Goal: Information Seeking & Learning: Learn about a topic

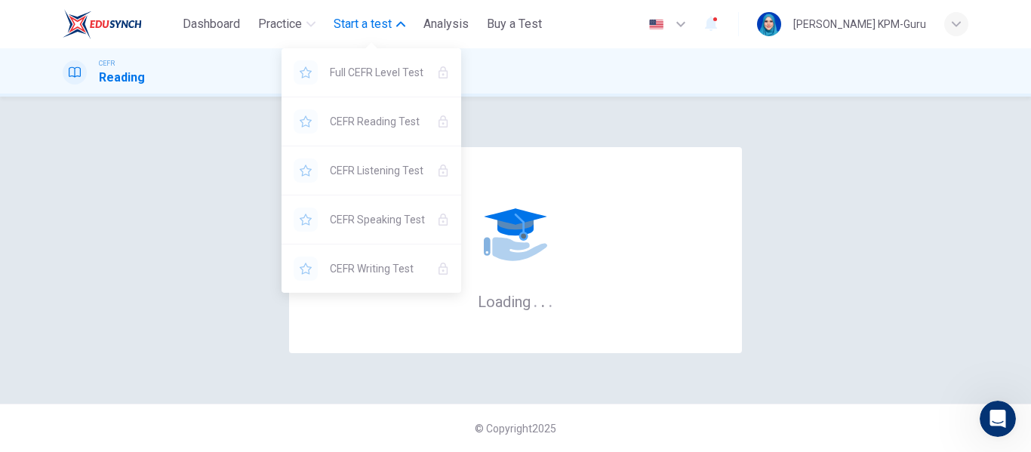
scroll to position [2692, 0]
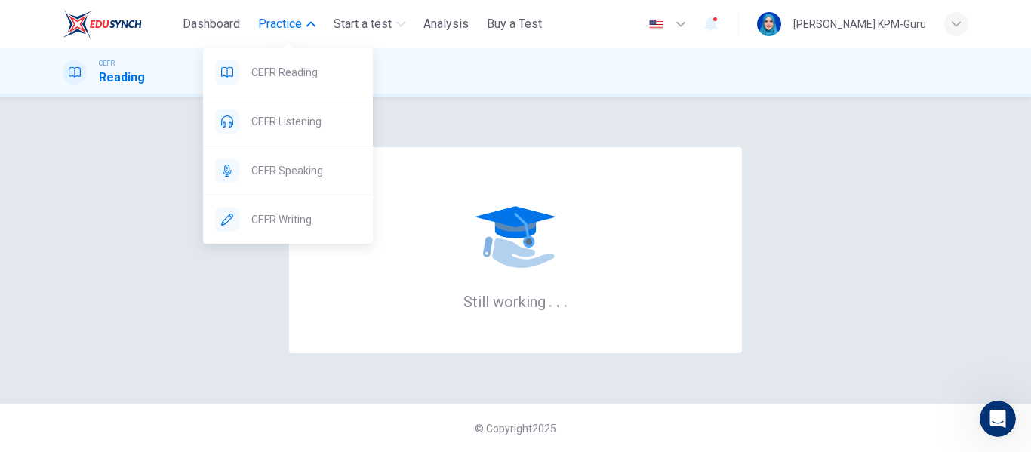
click at [288, 14] on button "Practice" at bounding box center [286, 24] width 69 height 27
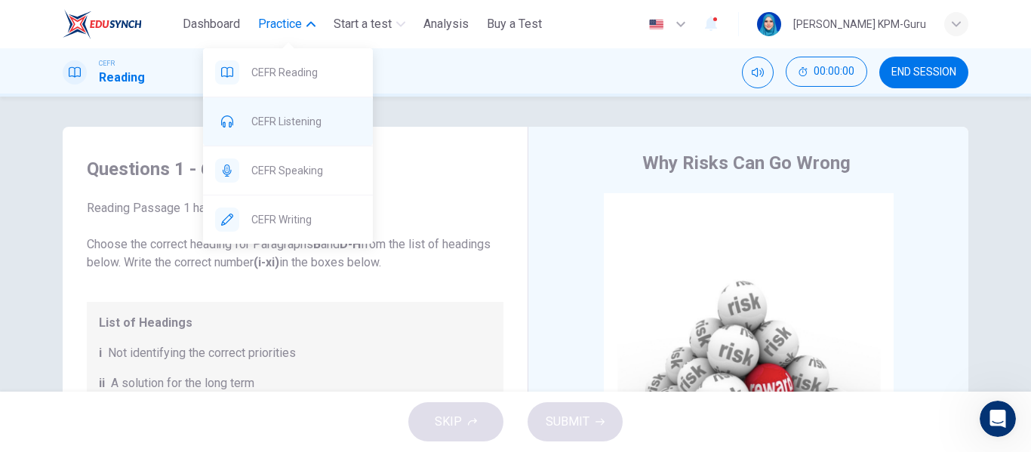
click at [328, 120] on span "CEFR Listening" at bounding box center [305, 121] width 109 height 18
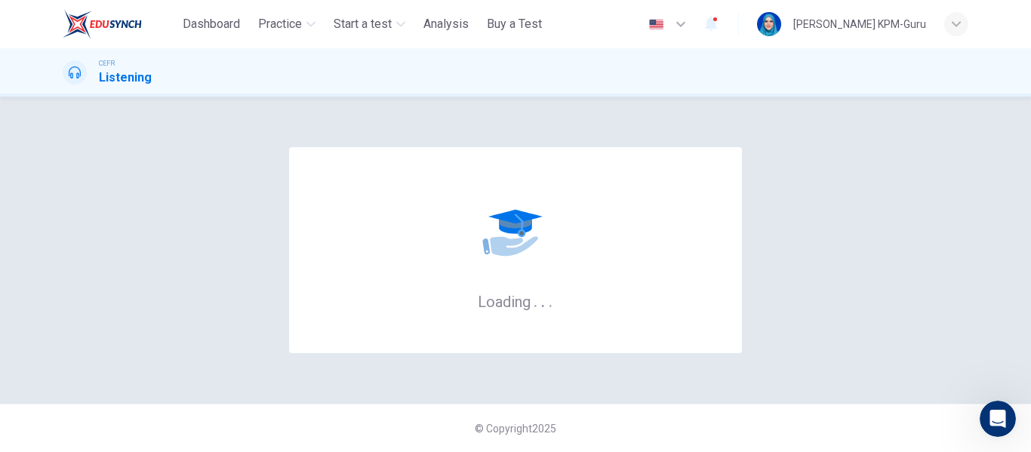
scroll to position [2692, 0]
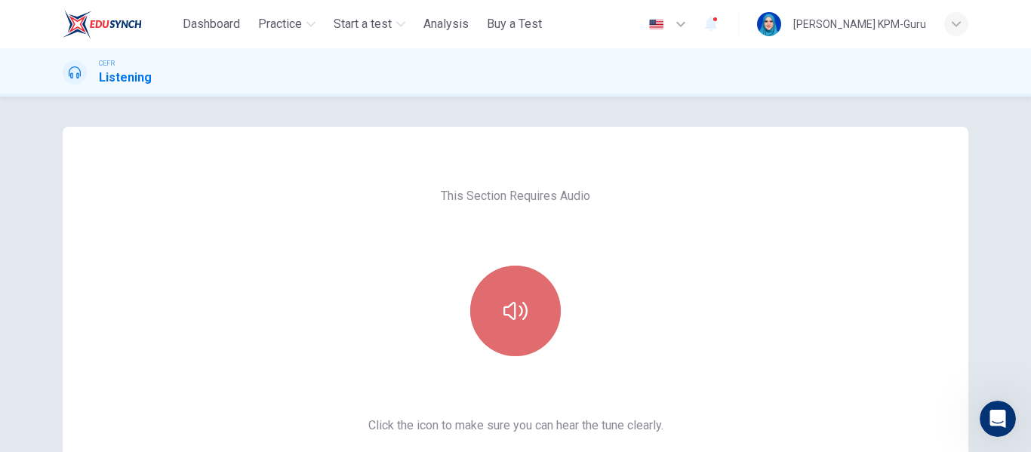
click at [517, 295] on button "button" at bounding box center [515, 311] width 91 height 91
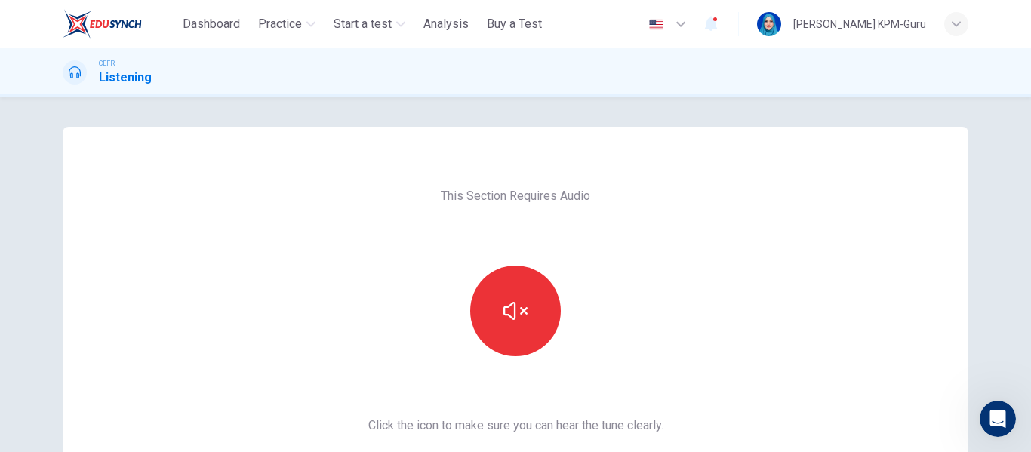
scroll to position [278, 0]
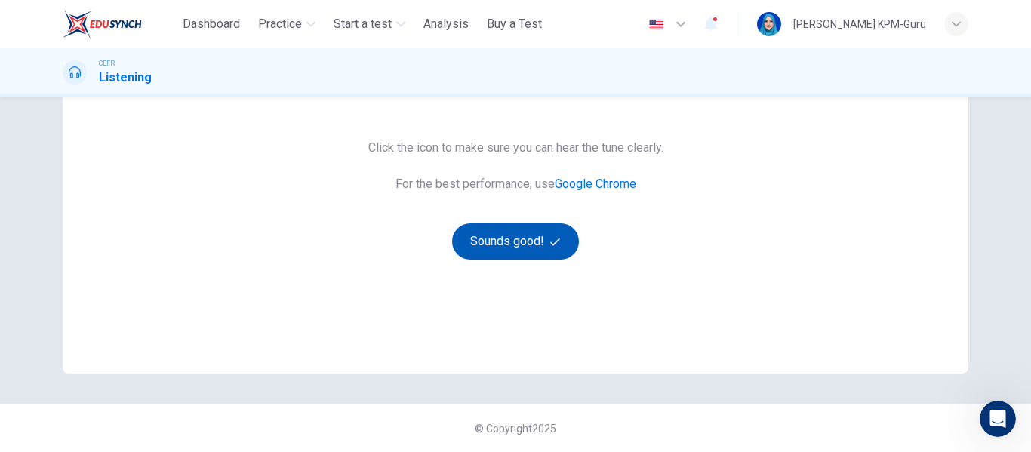
click at [527, 240] on button "Sounds good!" at bounding box center [515, 241] width 127 height 36
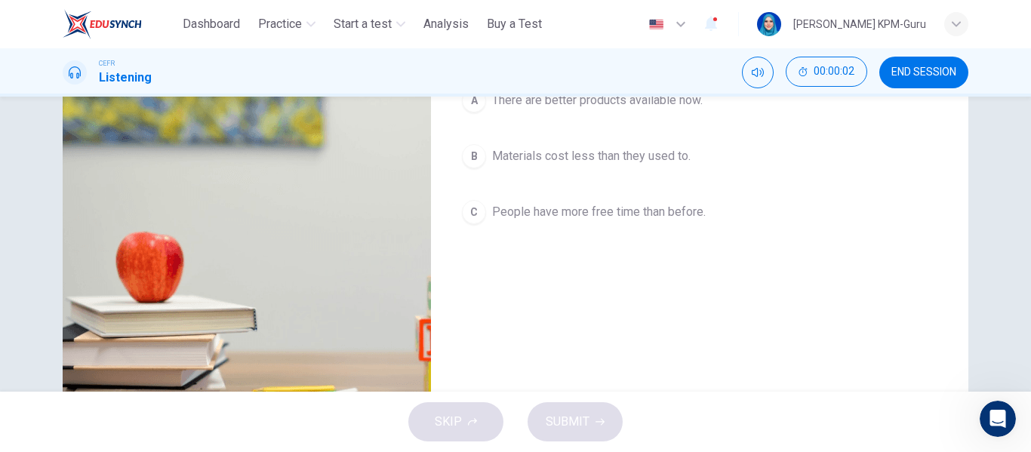
scroll to position [0, 0]
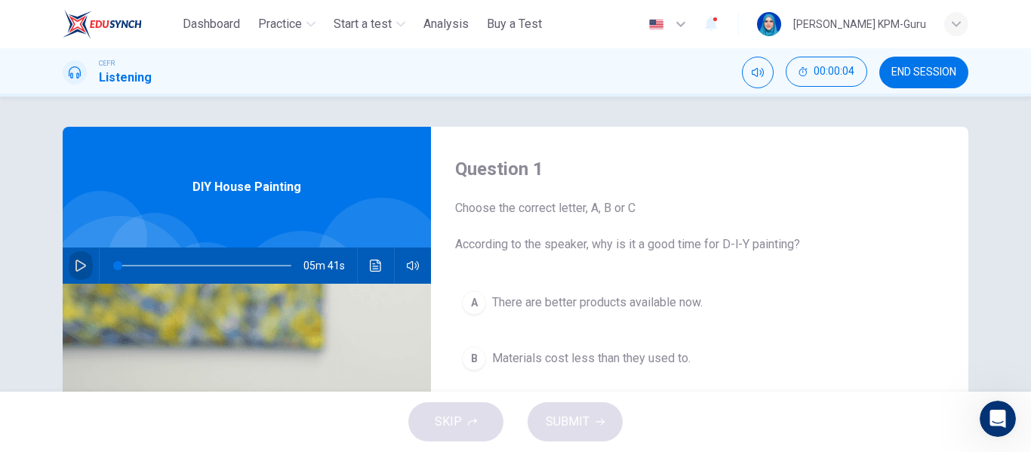
click at [81, 265] on icon "button" at bounding box center [80, 266] width 11 height 12
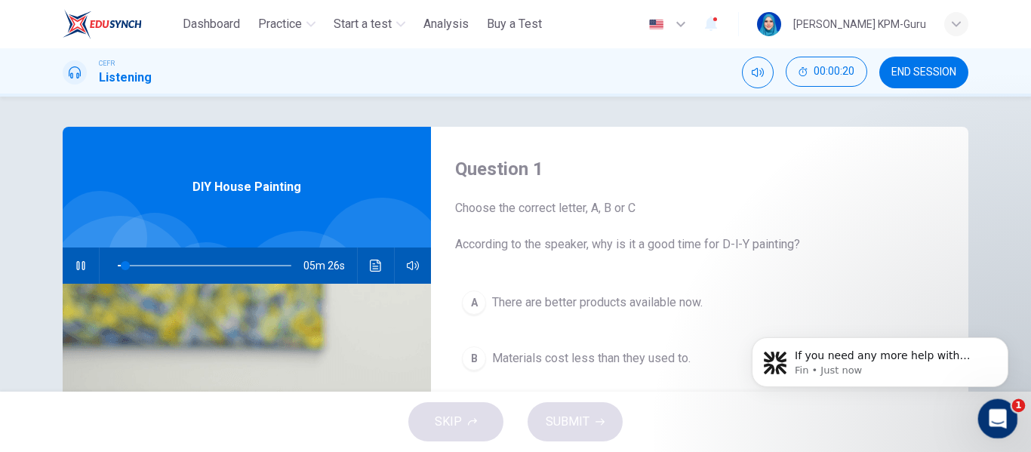
click at [1004, 407] on div "Open Intercom Messenger" at bounding box center [996, 417] width 50 height 50
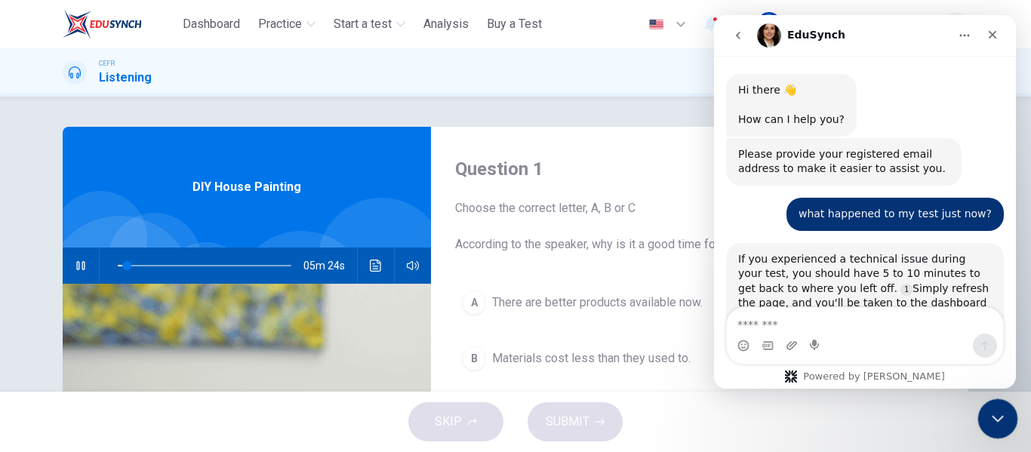
scroll to position [2692, 0]
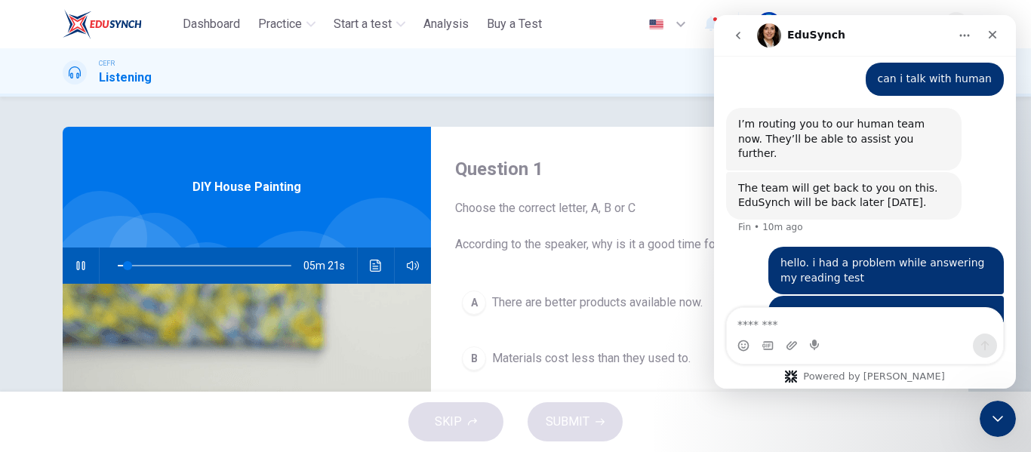
click at [740, 34] on icon "go back" at bounding box center [738, 35] width 12 height 12
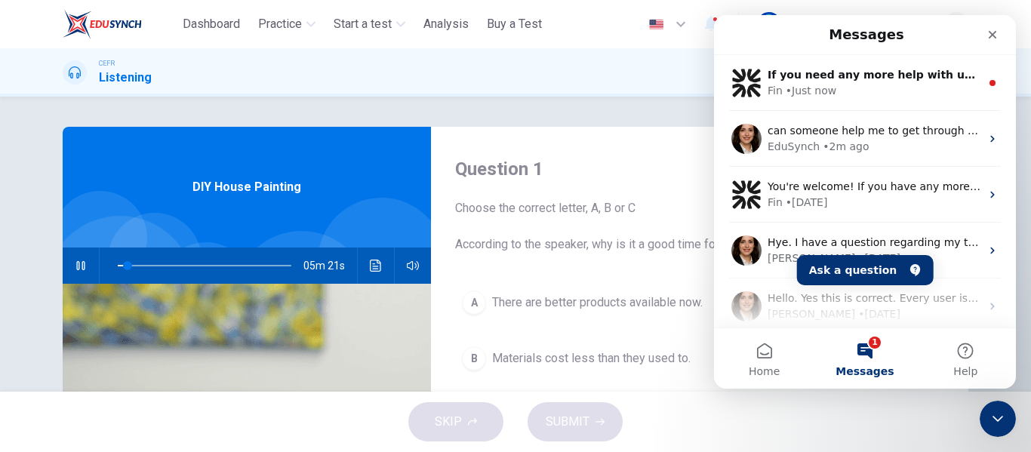
scroll to position [0, 0]
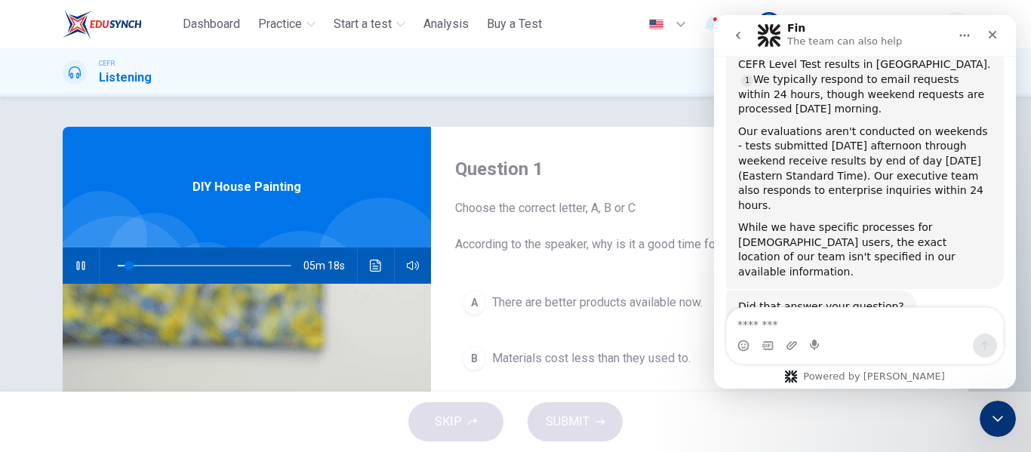
scroll to position [359, 0]
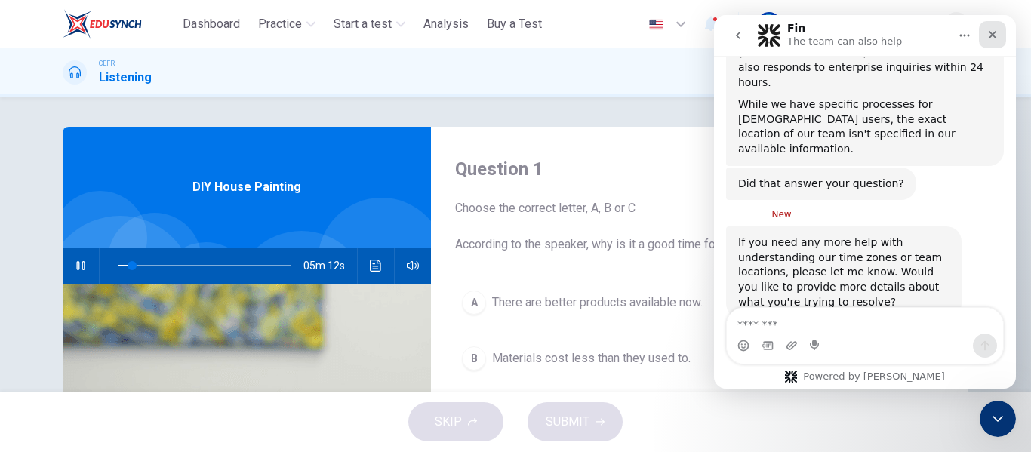
click at [1004, 32] on div "Close" at bounding box center [992, 34] width 27 height 27
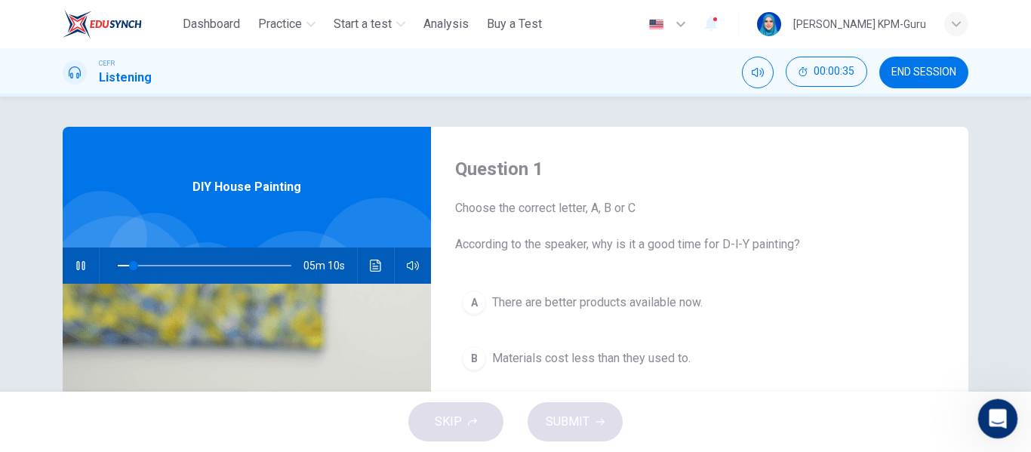
click at [1002, 405] on div "Open Intercom Messenger" at bounding box center [996, 417] width 50 height 50
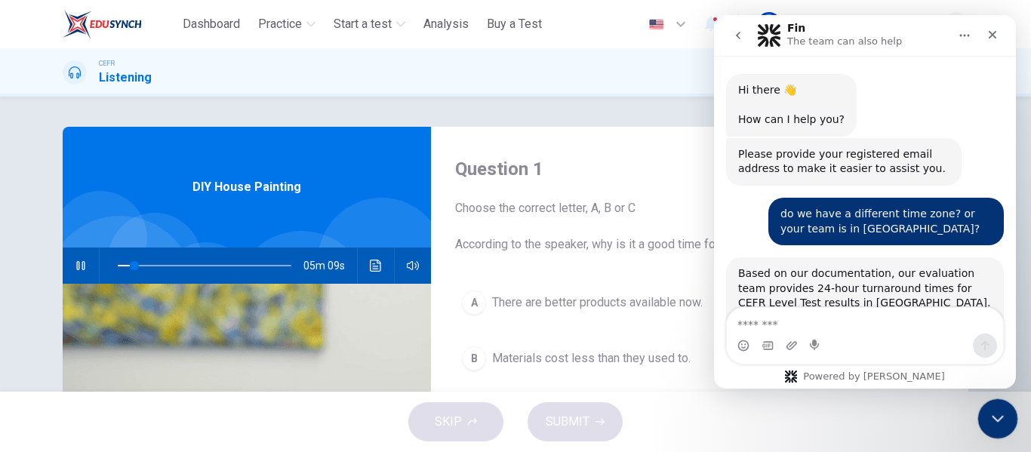
scroll to position [334, 0]
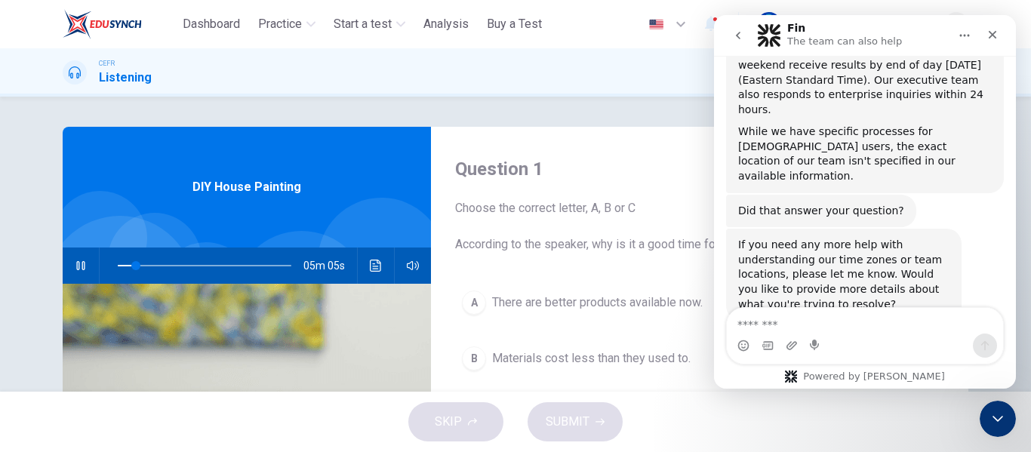
click at [1004, 395] on div "SKIP SUBMIT" at bounding box center [515, 422] width 1031 height 60
click at [1002, 32] on div "Close" at bounding box center [992, 34] width 27 height 27
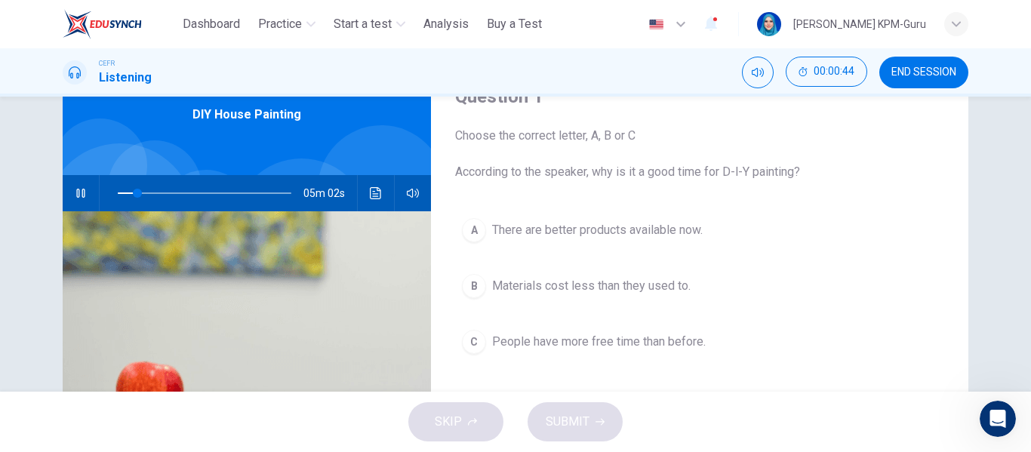
scroll to position [75, 0]
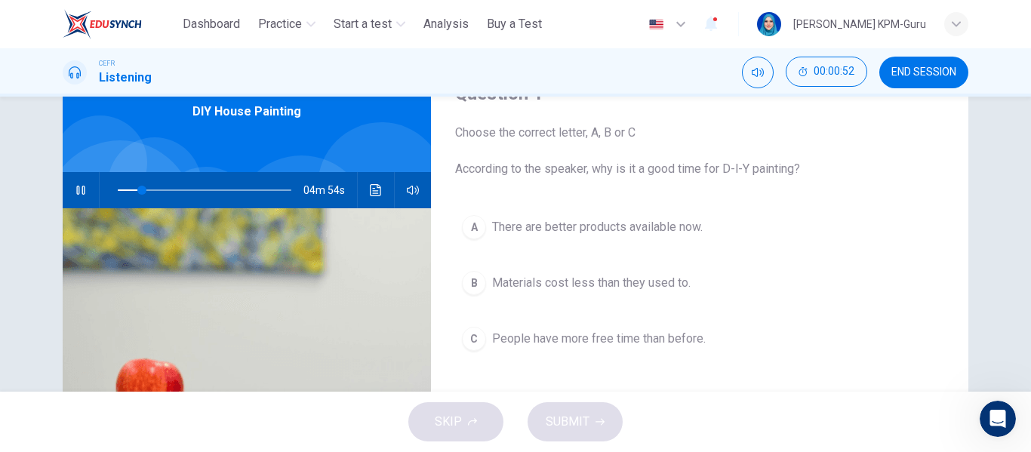
type input "**"
click at [224, 28] on span "Dashboard" at bounding box center [211, 24] width 57 height 18
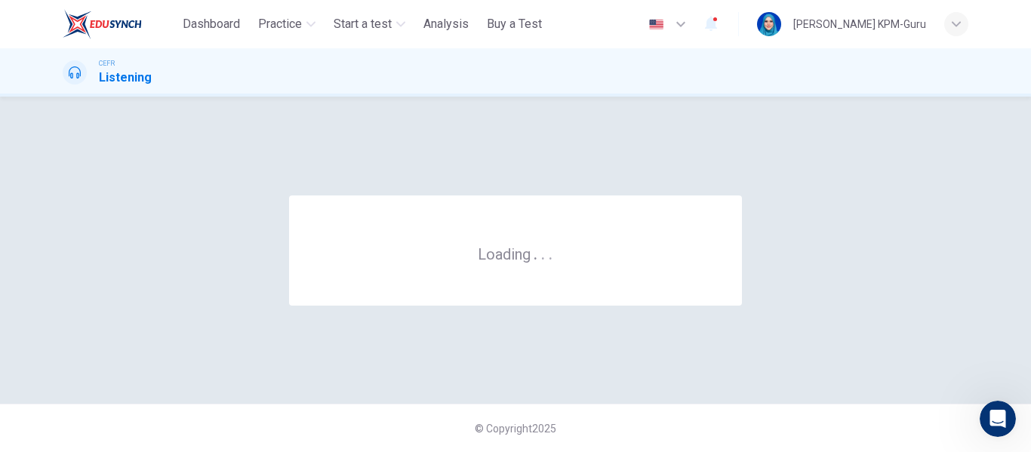
scroll to position [0, 0]
